Goal: Information Seeking & Learning: Find specific fact

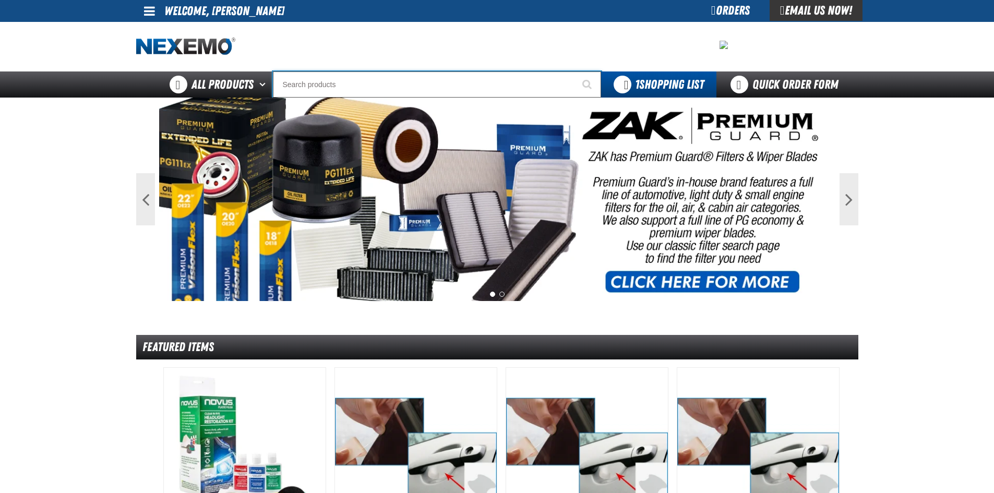
click at [295, 82] on input "Search" at bounding box center [437, 84] width 328 height 26
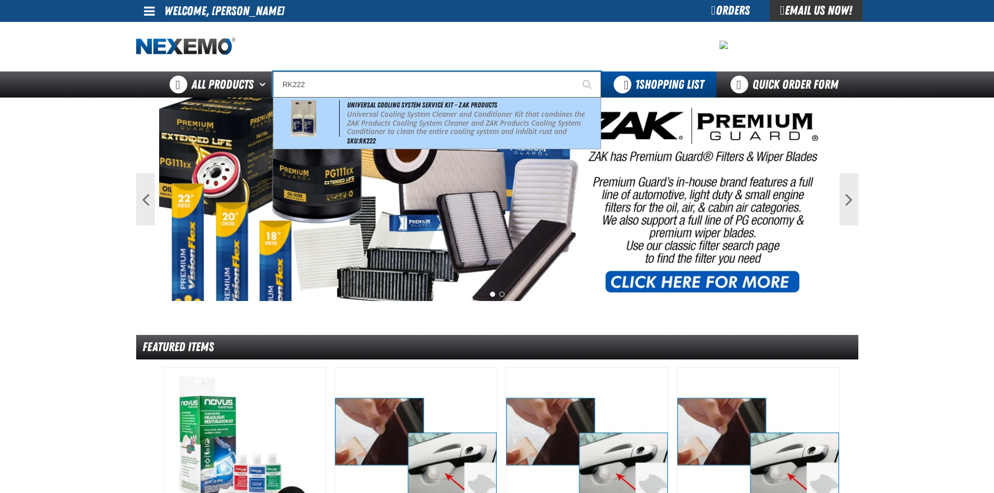
click at [308, 126] on img at bounding box center [303, 118] width 25 height 37
type input "Universal Cooling System Service Kit - ZAK Products"
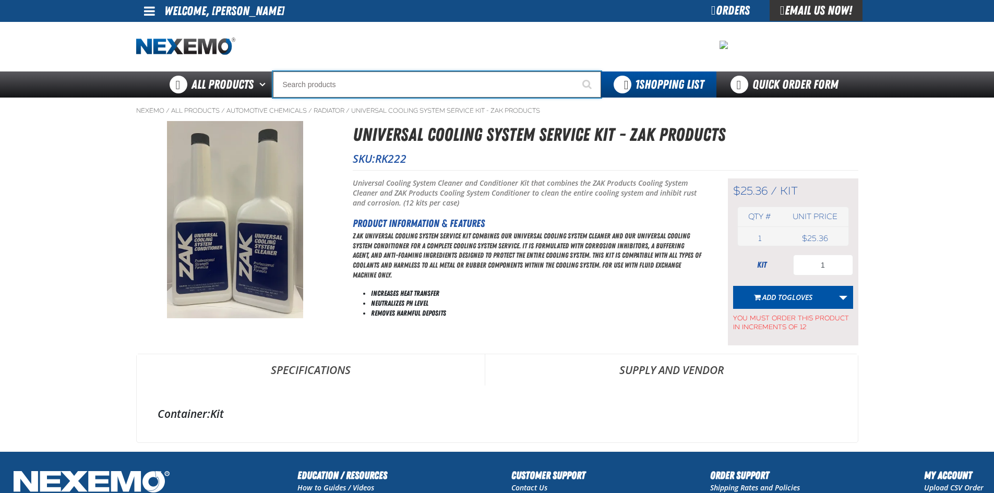
click at [329, 82] on input "Search" at bounding box center [437, 84] width 328 height 26
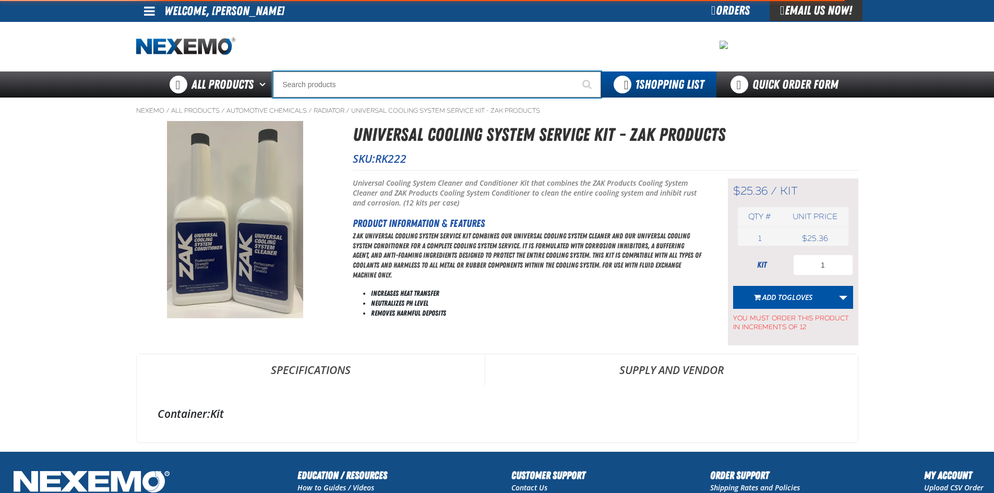
type input "R"
type input "ROADSIDE R"
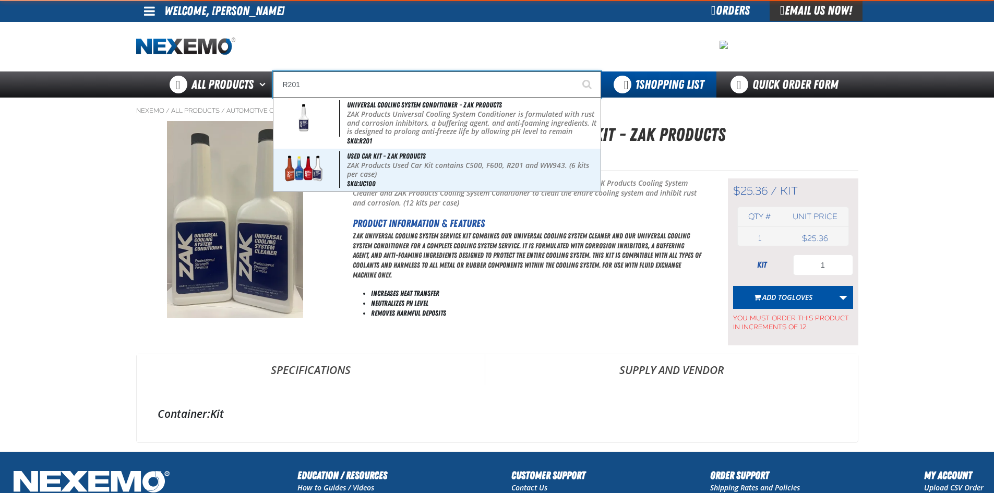
type input "R201"
click at [575, 71] on button "Start Searching" at bounding box center [588, 84] width 26 height 26
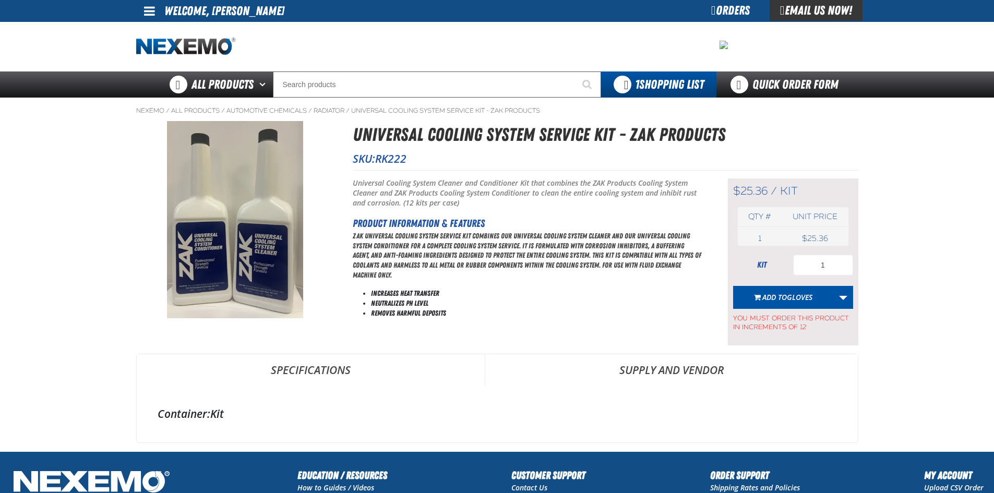
drag, startPoint x: 739, startPoint y: 192, endPoint x: 771, endPoint y: 194, distance: 32.4
click at [771, 194] on span "$25.36 / kit kit" at bounding box center [765, 191] width 65 height 14
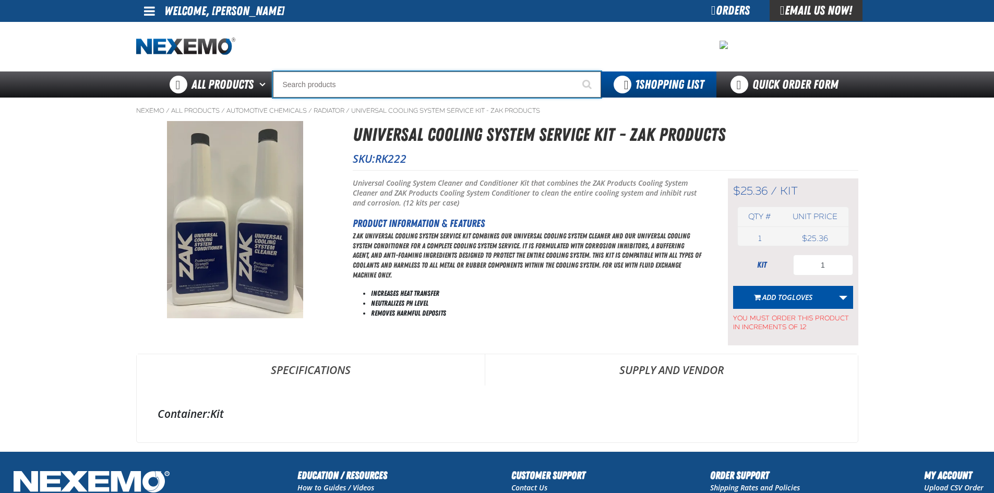
click at [368, 80] on input "Search" at bounding box center [437, 84] width 328 height 26
type input "R"
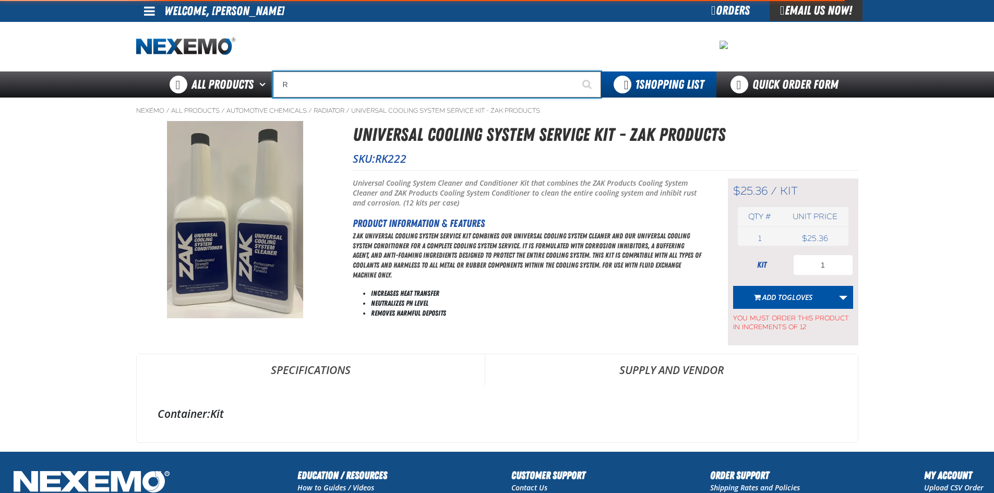
type input "ROADSIDE R"
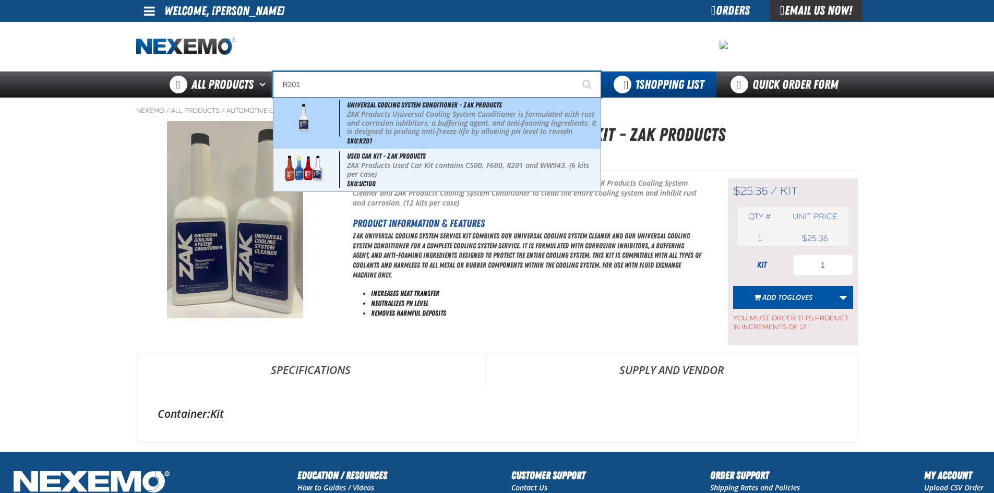
click at [355, 105] on span "Universal Cooling System Conditioner - ZAK Products" at bounding box center [424, 105] width 155 height 8
type input "Universal Cooling System Conditioner - ZAK Products"
